Goal: Find specific page/section: Find specific page/section

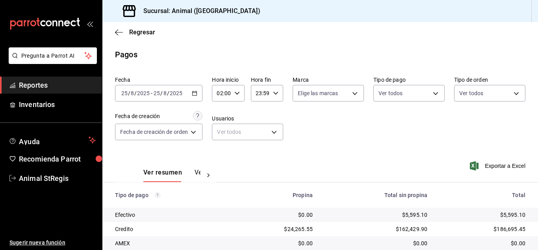
scroll to position [99, 0]
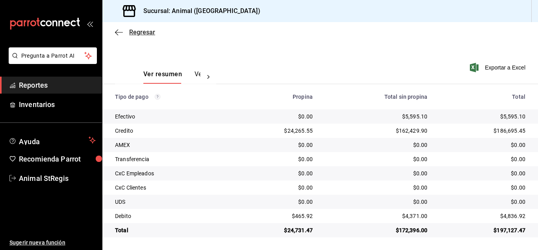
click at [140, 30] on span "Regresar" at bounding box center [142, 31] width 26 height 7
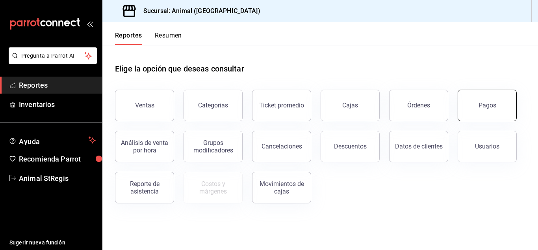
click at [482, 101] on button "Pagos" at bounding box center [487, 105] width 59 height 32
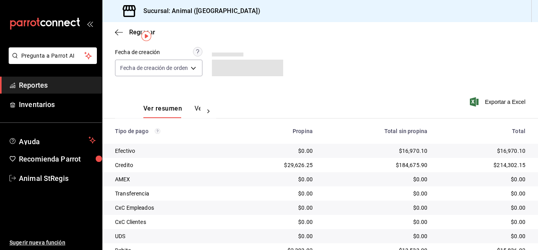
scroll to position [99, 0]
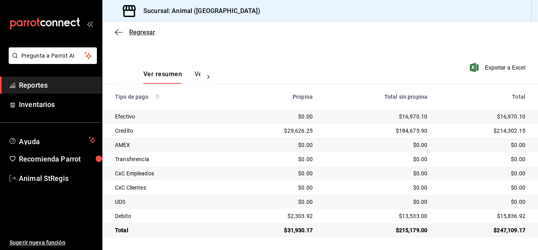
click at [138, 32] on span "Regresar" at bounding box center [142, 31] width 26 height 7
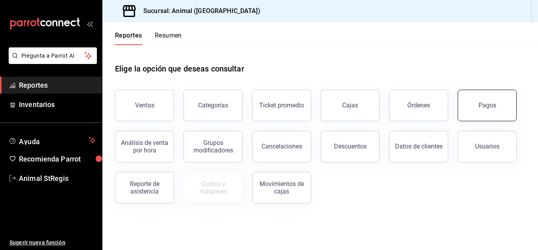
click at [495, 105] on div "Pagos" at bounding box center [488, 104] width 18 height 7
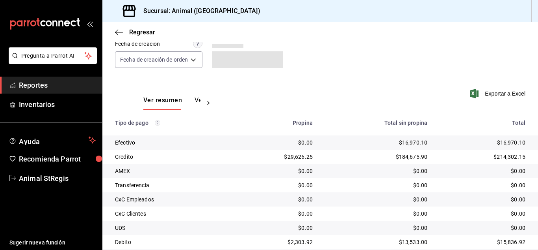
scroll to position [99, 0]
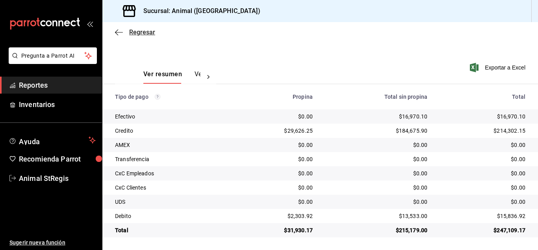
click at [136, 29] on span "Regresar" at bounding box center [142, 31] width 26 height 7
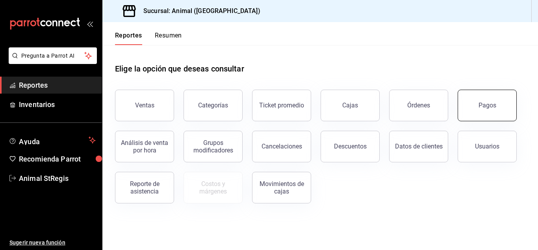
click at [499, 106] on button "Pagos" at bounding box center [487, 105] width 59 height 32
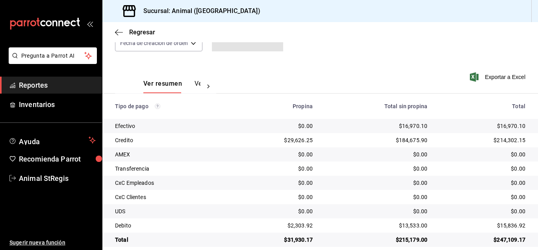
scroll to position [99, 0]
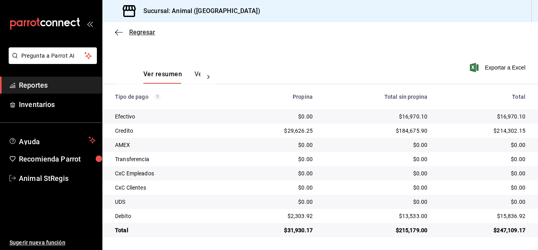
click at [145, 33] on span "Regresar" at bounding box center [142, 31] width 26 height 7
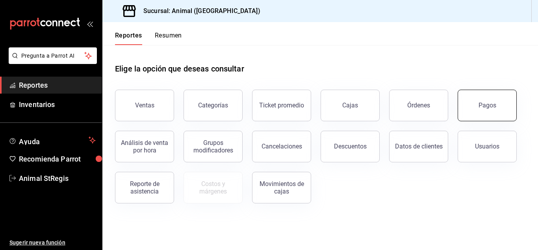
click at [482, 104] on div "Pagos" at bounding box center [488, 104] width 18 height 7
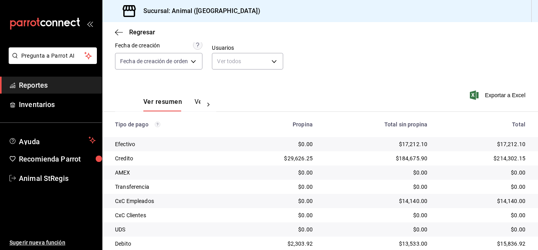
scroll to position [99, 0]
